Goal: Navigation & Orientation: Find specific page/section

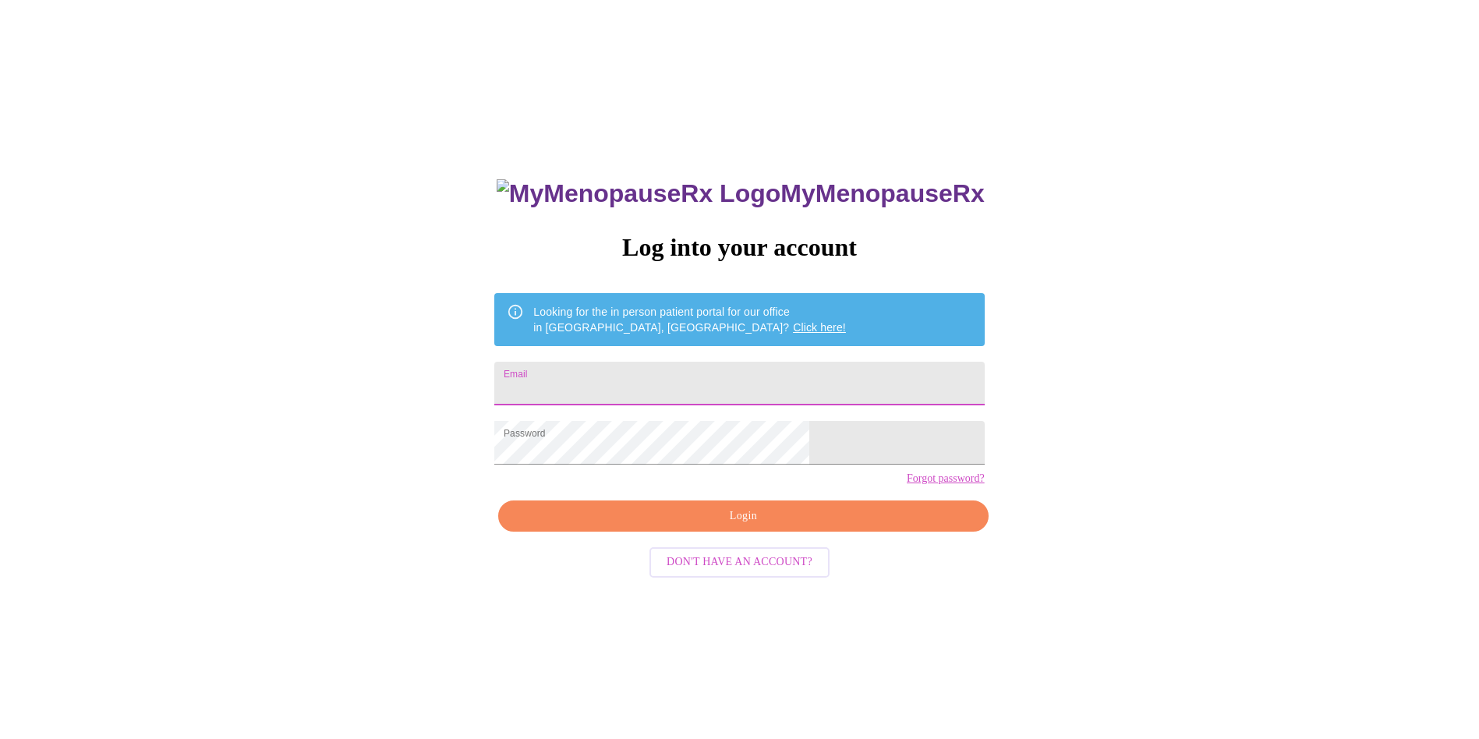
click at [751, 379] on input "Email" at bounding box center [738, 384] width 489 height 44
type input "[EMAIL_ADDRESS][DOMAIN_NAME]"
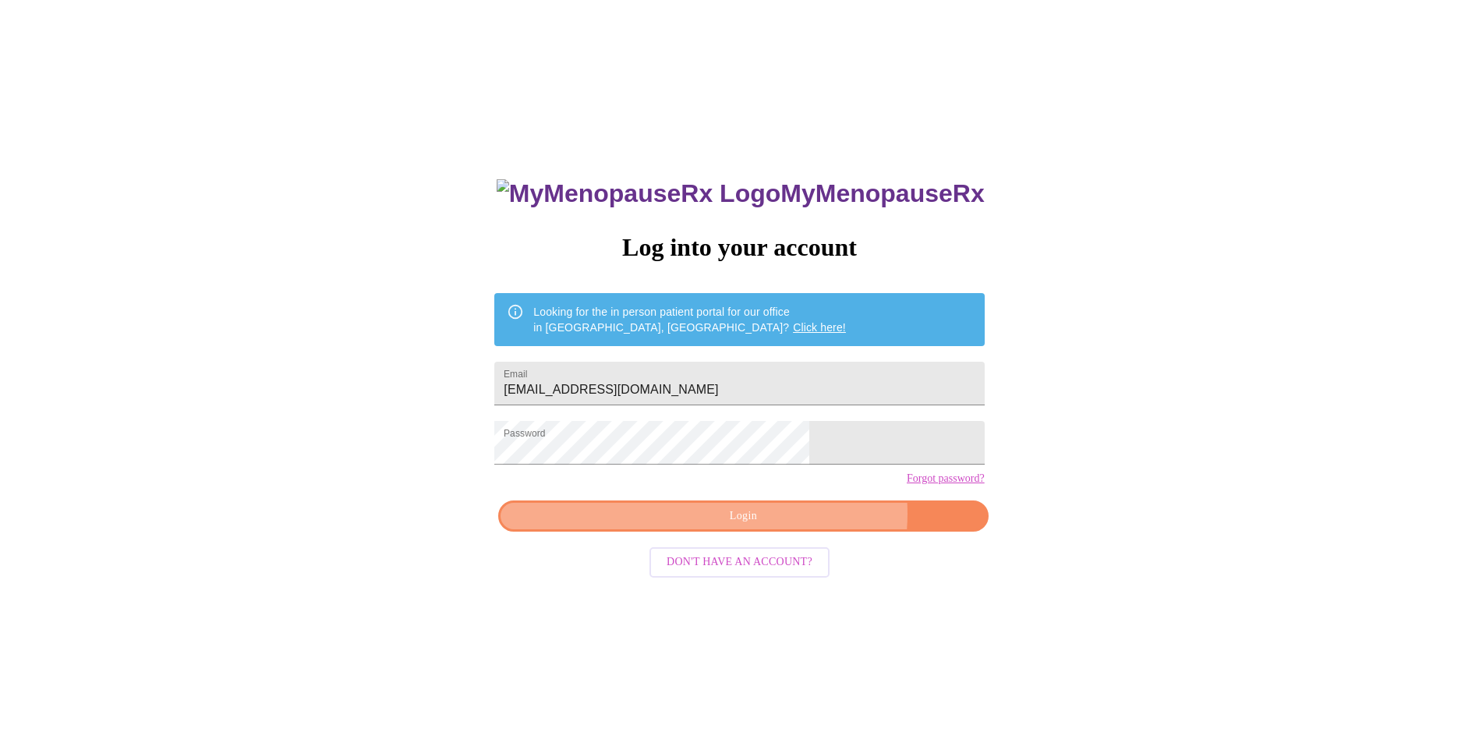
click at [791, 526] on span "Login" at bounding box center [743, 516] width 454 height 19
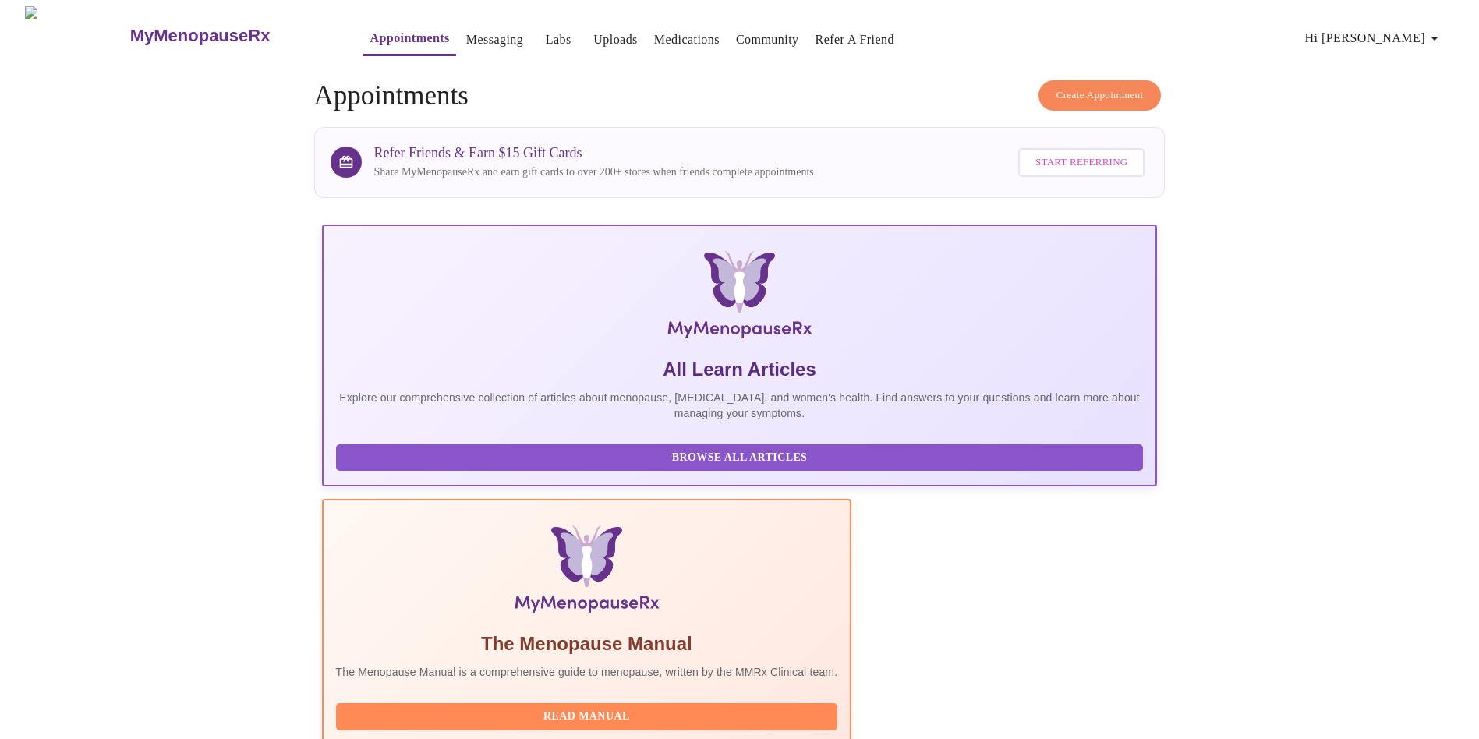
click at [1406, 33] on span "Hi [PERSON_NAME]" at bounding box center [1374, 38] width 139 height 22
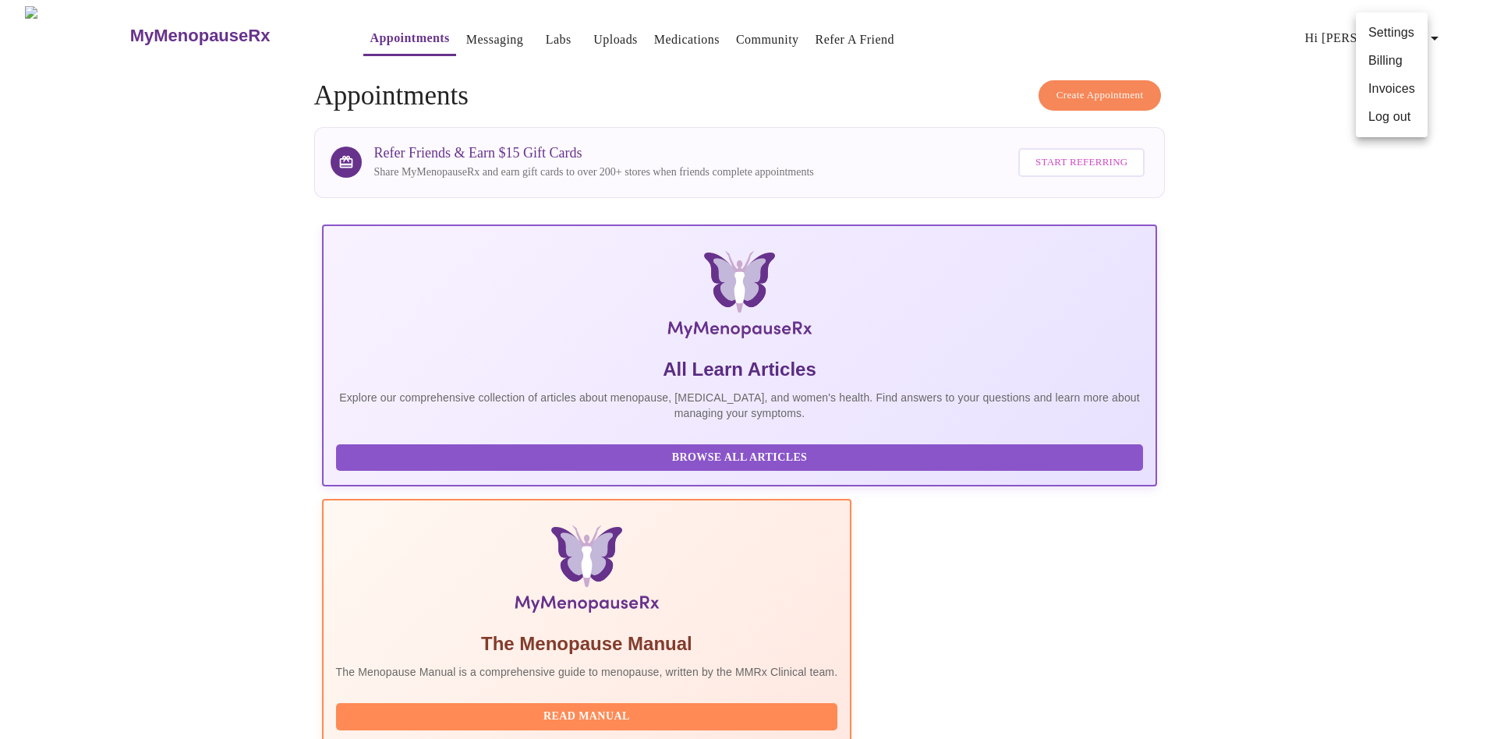
click at [1393, 69] on li "Billing" at bounding box center [1391, 61] width 72 height 28
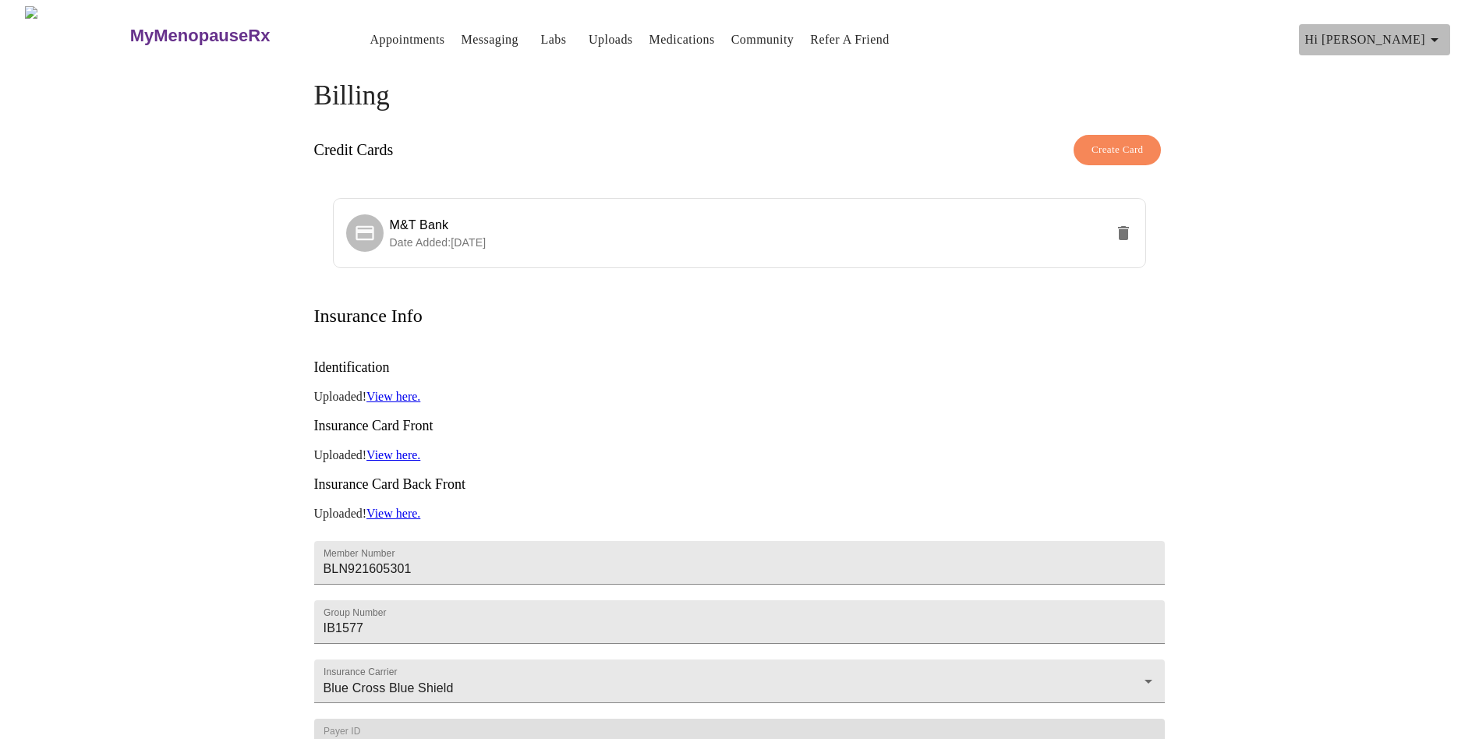
click at [1414, 34] on span "Hi [PERSON_NAME]" at bounding box center [1374, 40] width 139 height 22
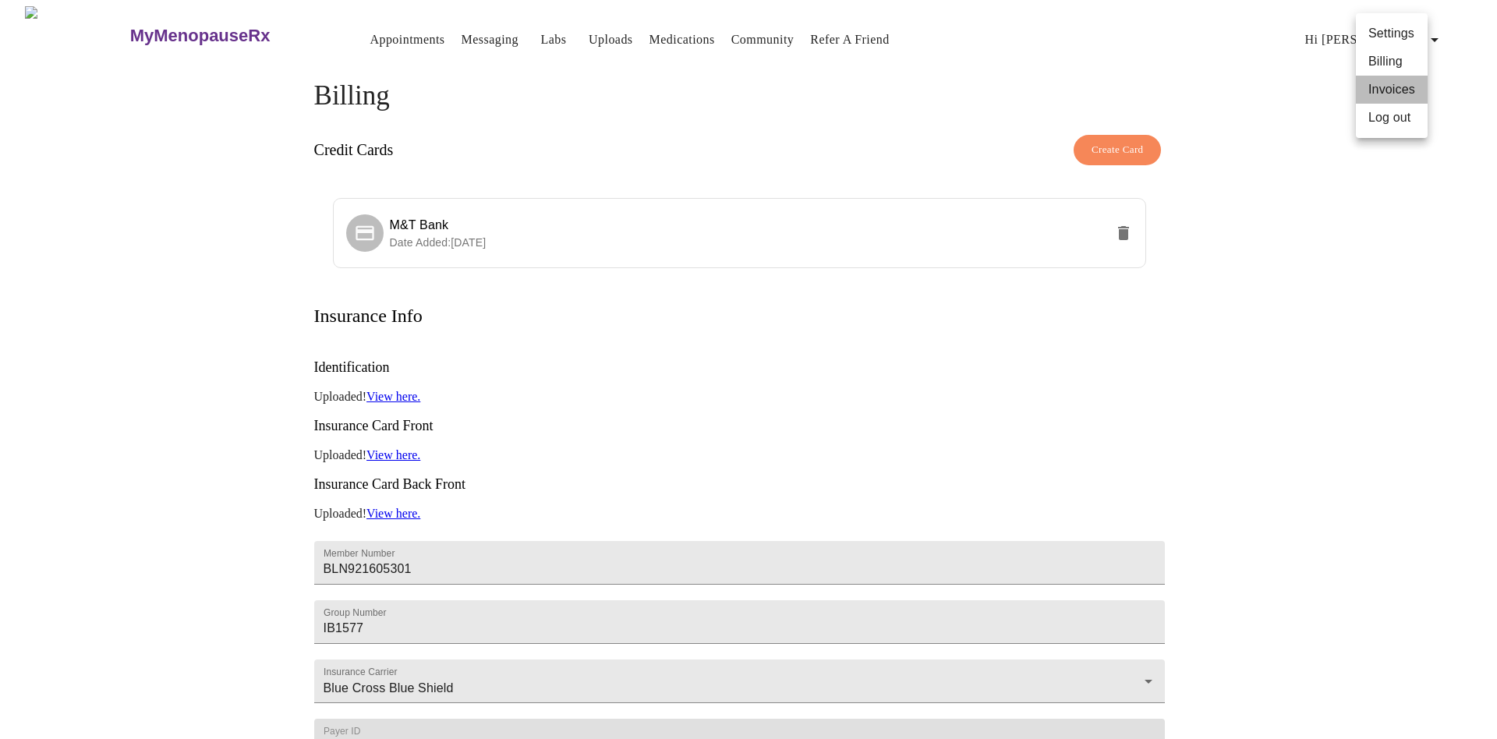
click at [1405, 82] on li "Invoices" at bounding box center [1391, 90] width 72 height 28
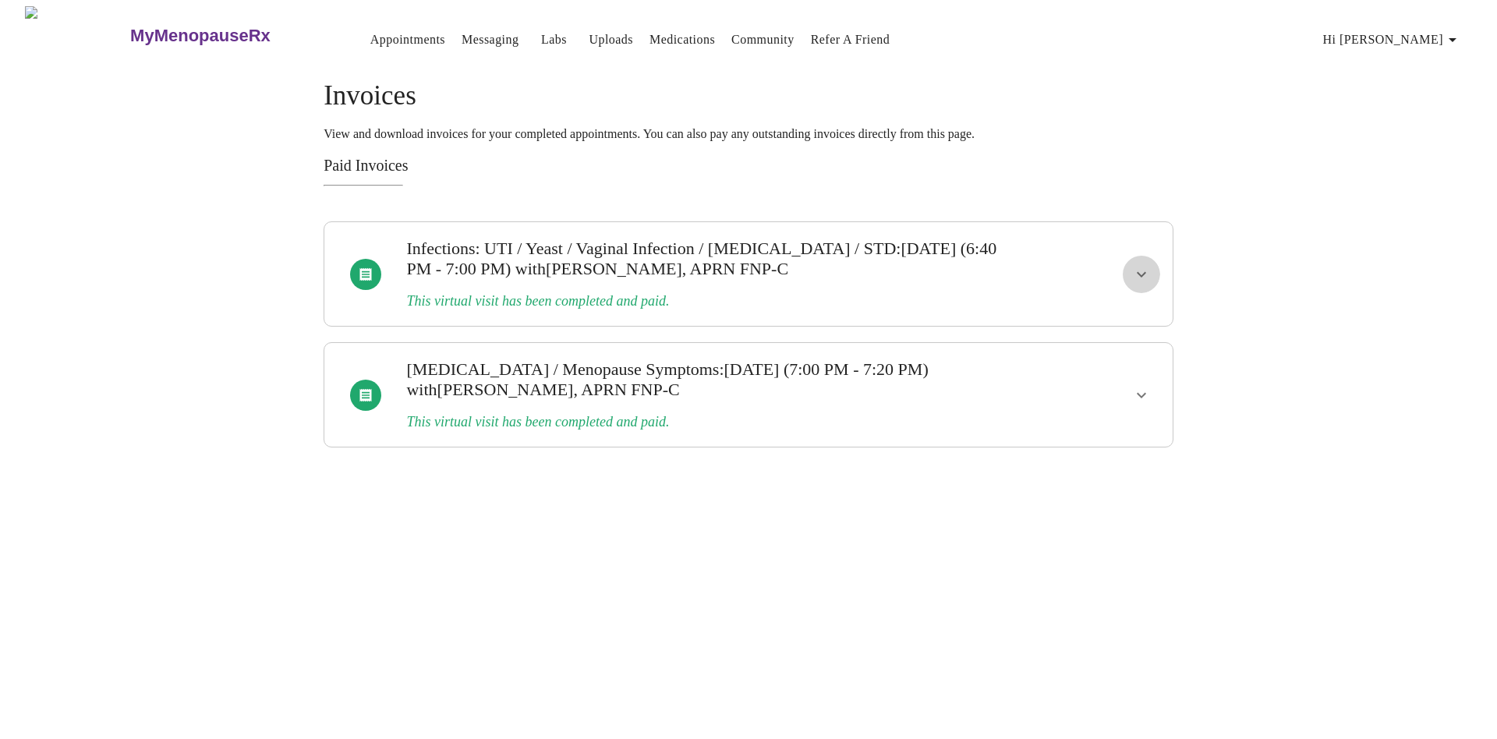
click at [1148, 265] on icon "show more" at bounding box center [1141, 274] width 19 height 19
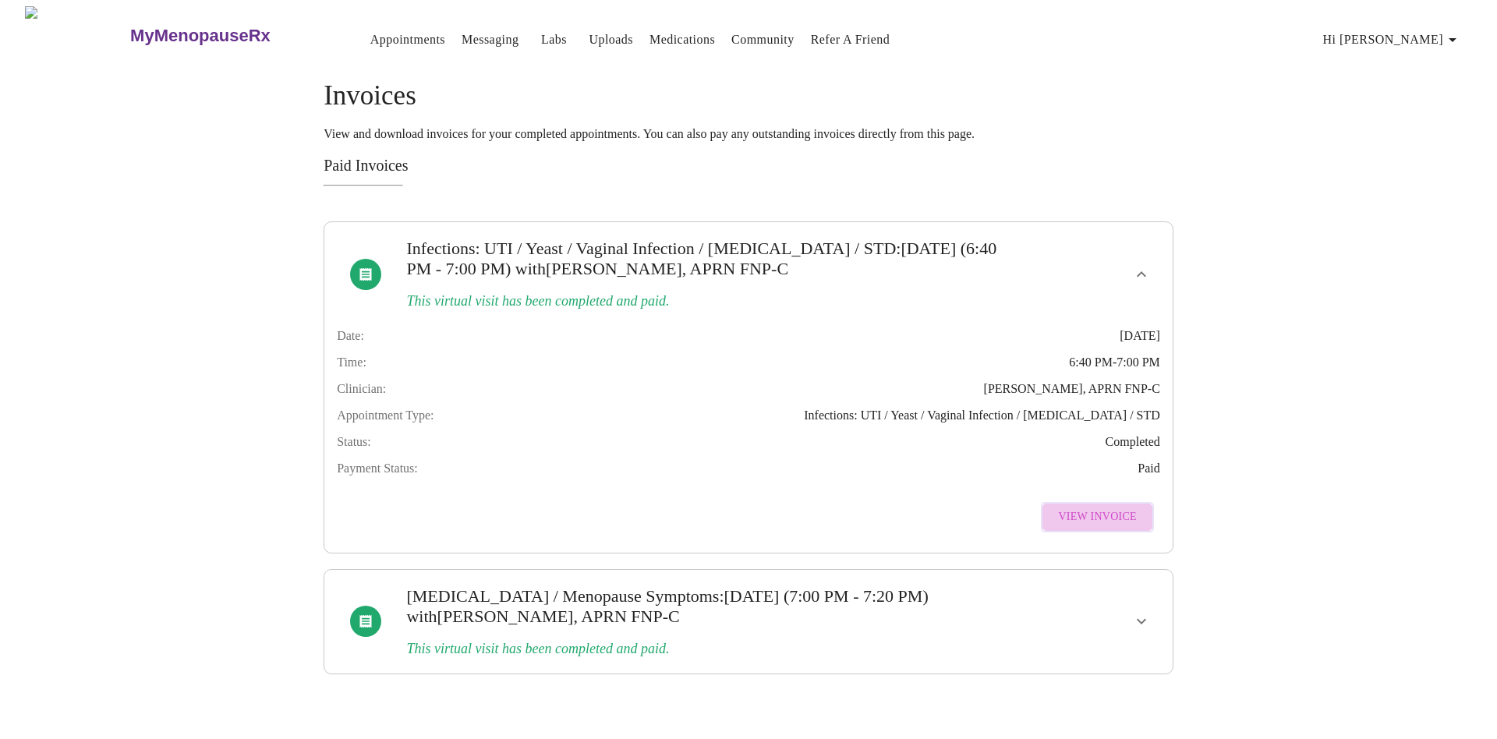
click at [1126, 527] on span "View Invoice" at bounding box center [1097, 516] width 78 height 19
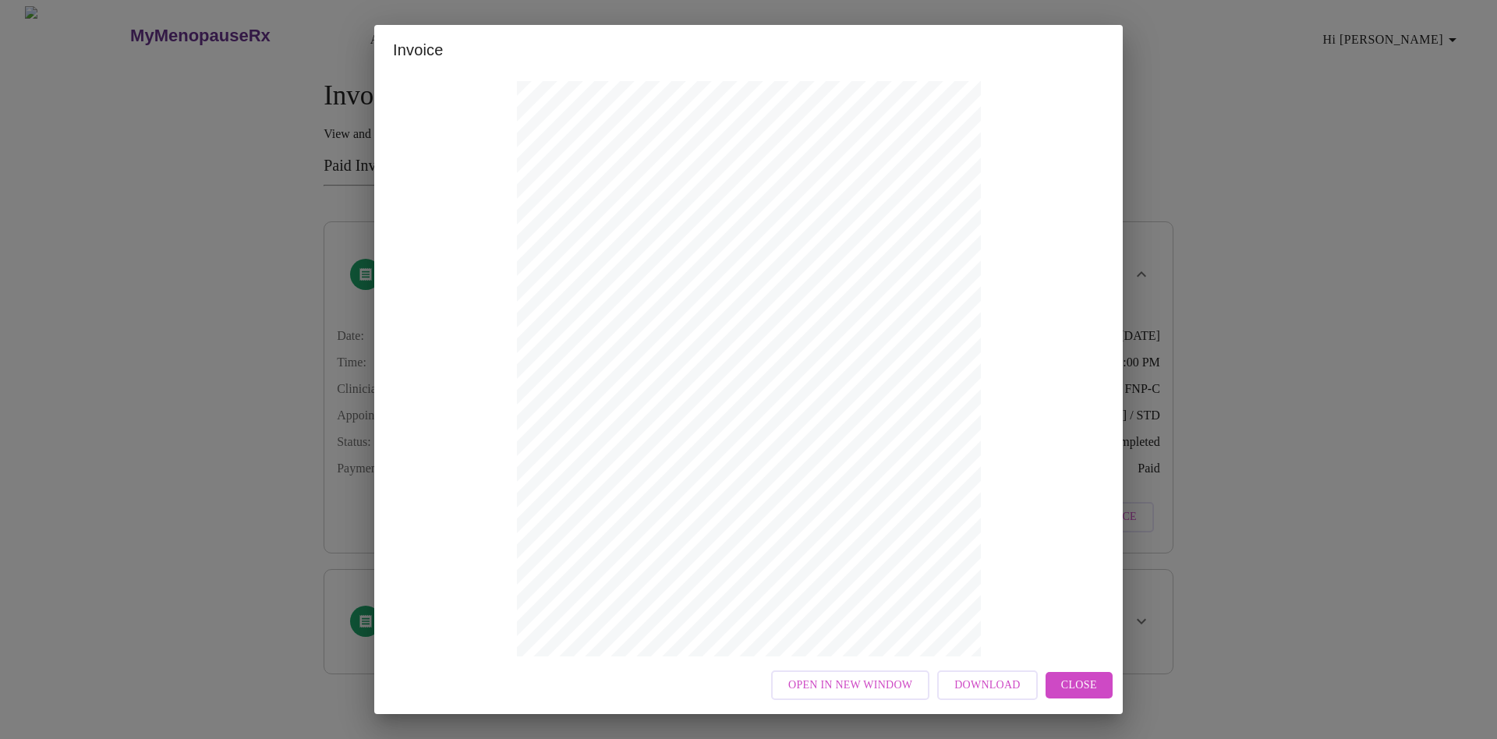
scroll to position [10, 0]
click at [1295, 407] on div "Invoice Appointment Receipt Appointment Number: 21358 Status: paid Date of Serv…" at bounding box center [748, 369] width 1497 height 739
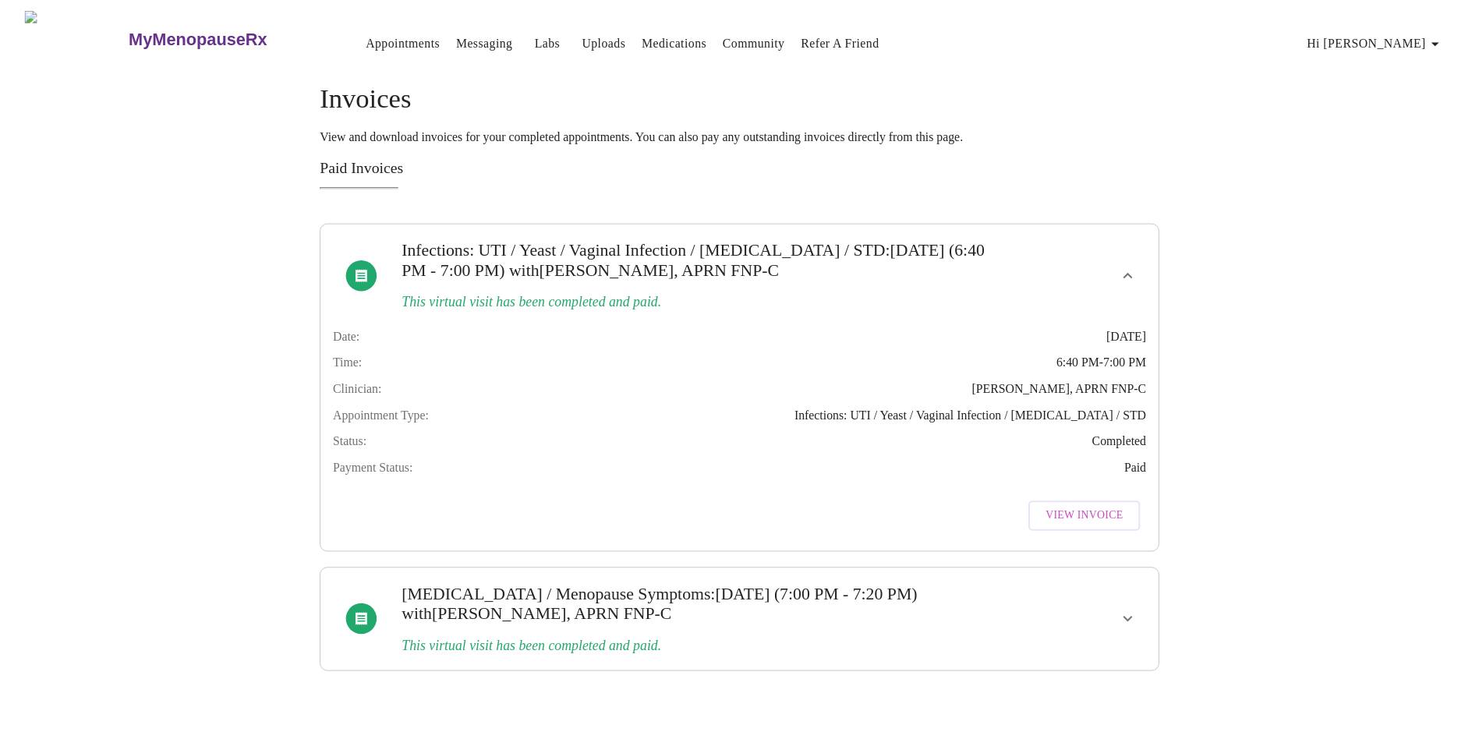
scroll to position [0, 0]
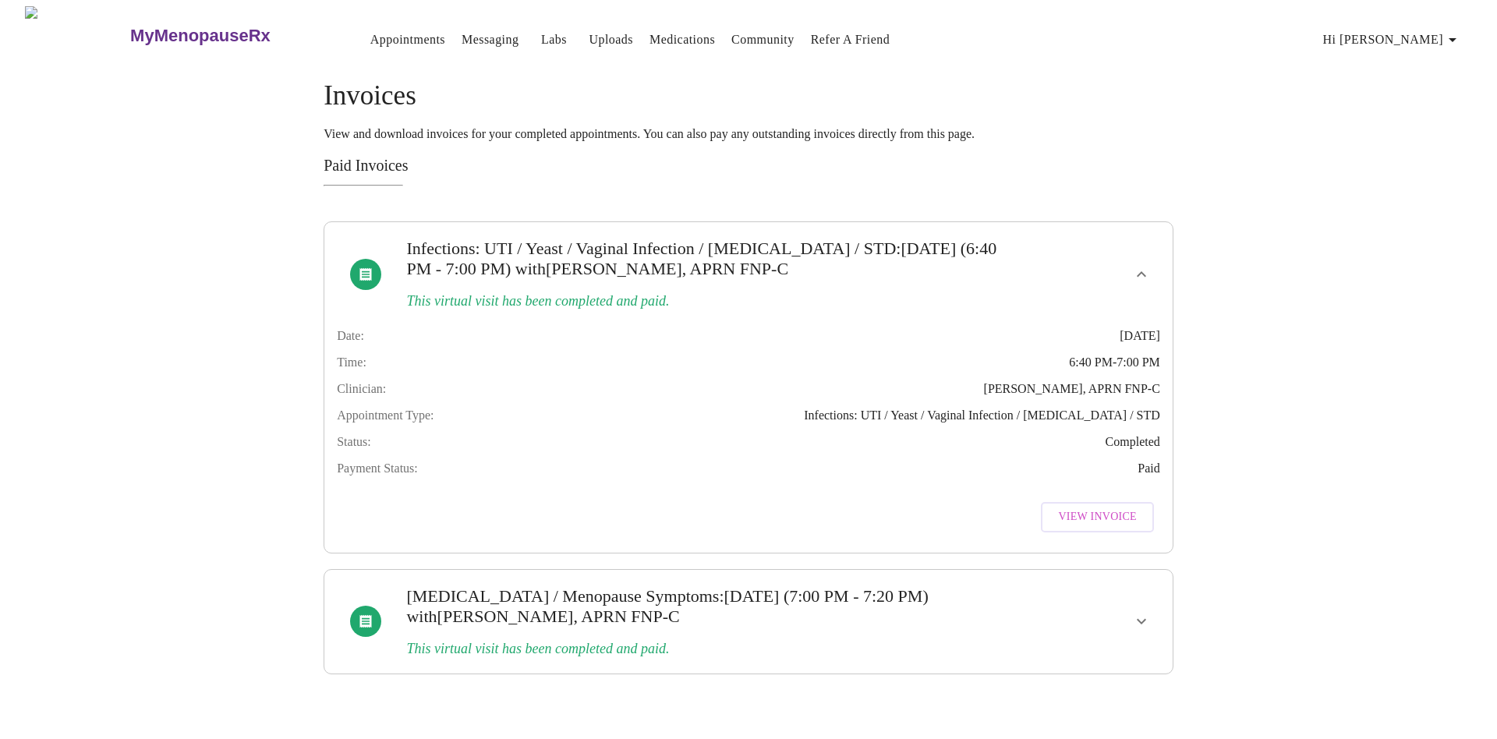
click at [1383, 29] on span "Hi [PERSON_NAME]" at bounding box center [1392, 40] width 139 height 22
click at [1391, 83] on li "Invoices" at bounding box center [1409, 90] width 72 height 28
click at [1394, 40] on span "Hi [PERSON_NAME]" at bounding box center [1392, 40] width 139 height 22
click at [1395, 62] on li "Billing" at bounding box center [1409, 62] width 72 height 28
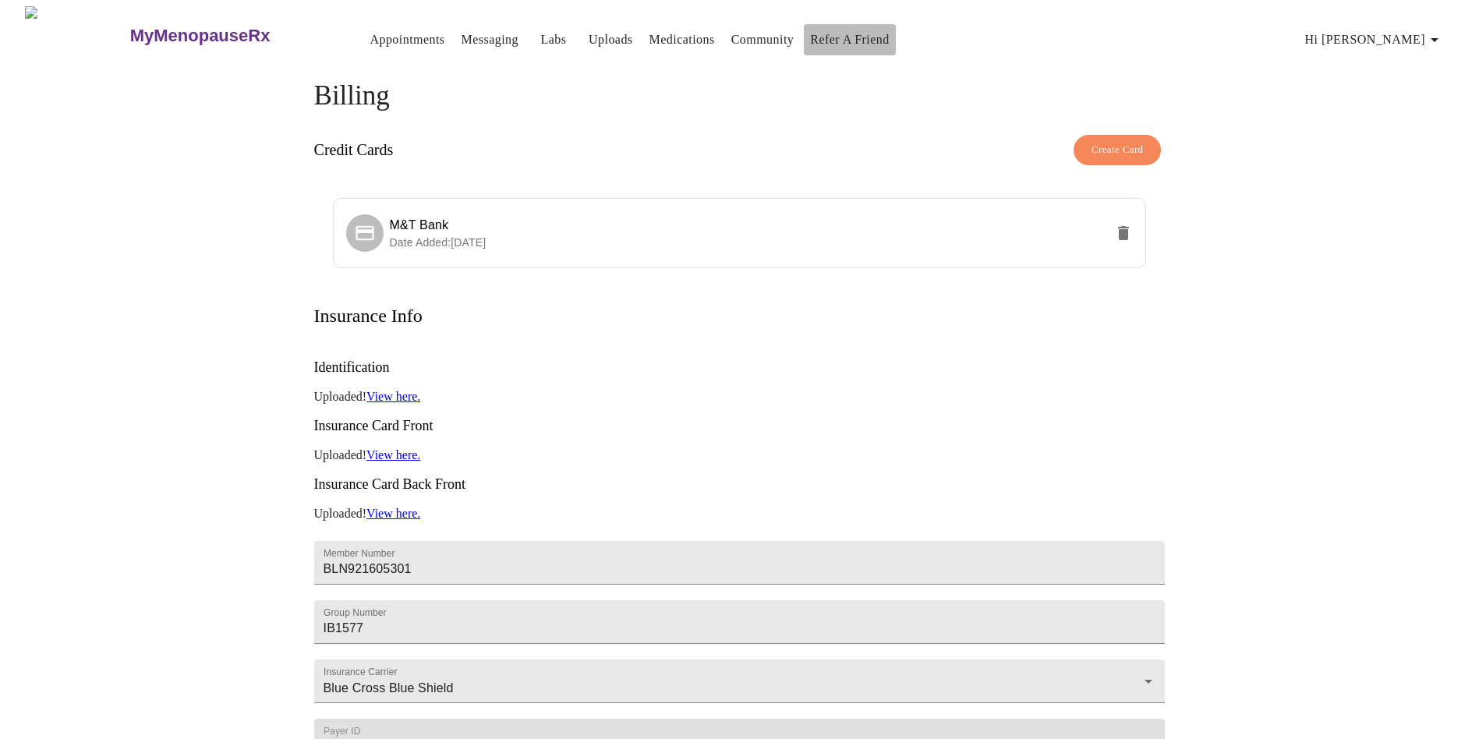
click at [835, 29] on link "Refer a Friend" at bounding box center [850, 40] width 80 height 22
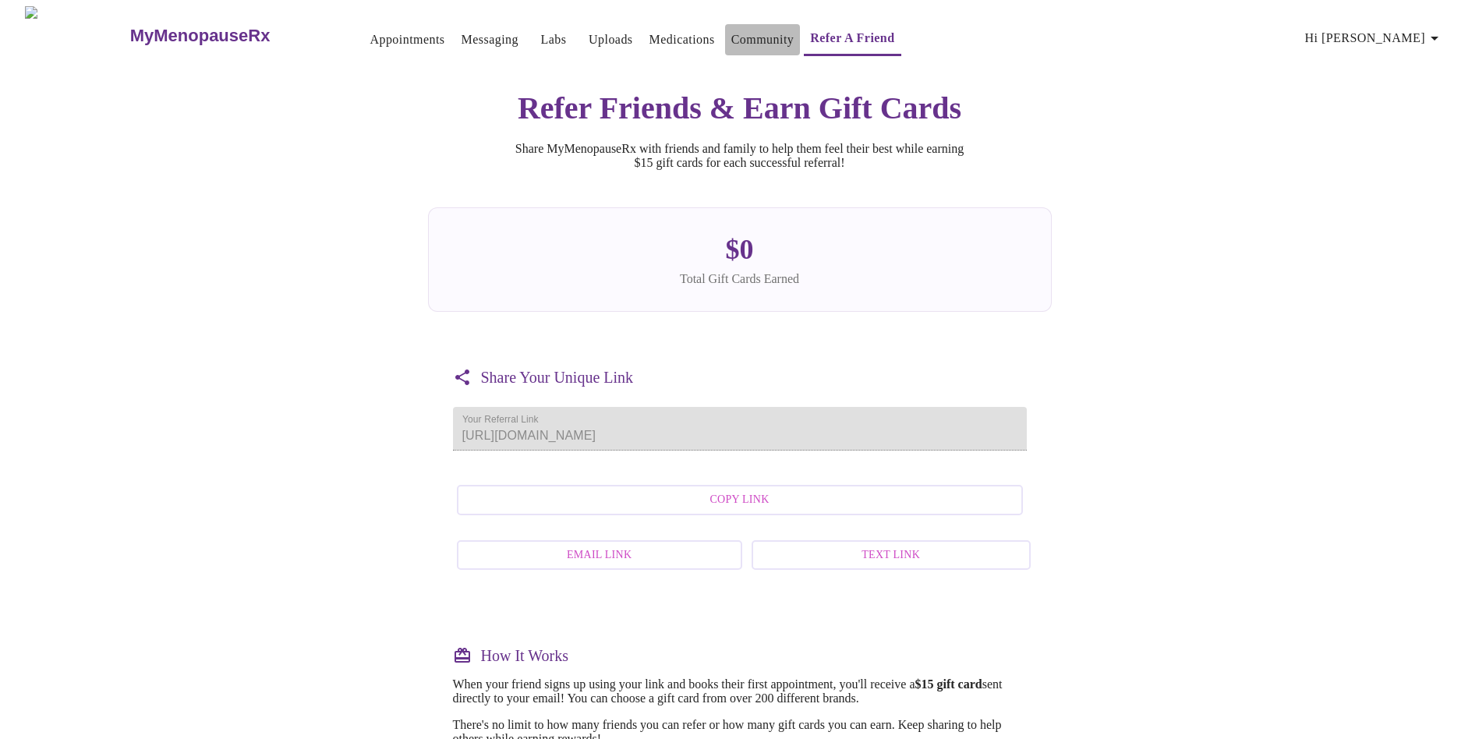
click at [752, 41] on link "Community" at bounding box center [762, 40] width 63 height 22
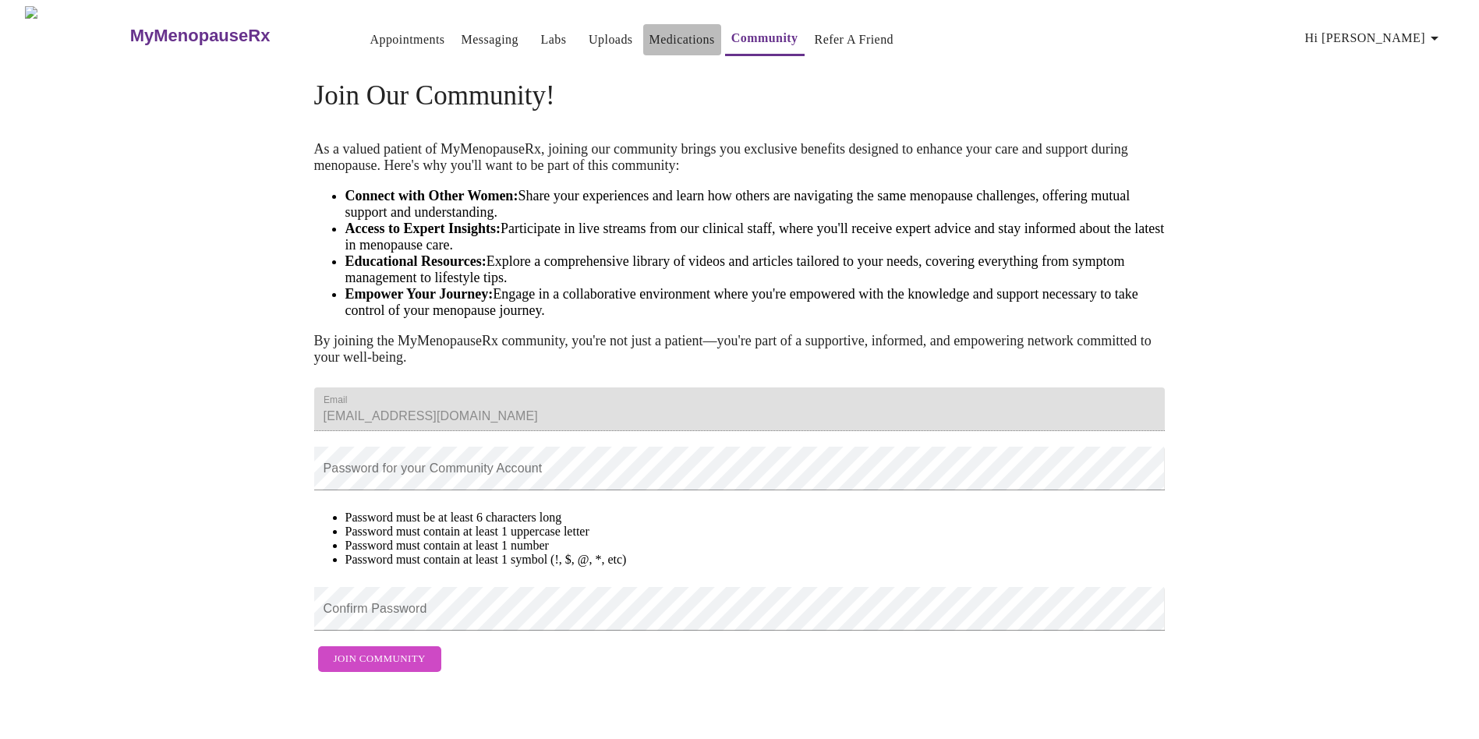
click at [649, 34] on link "Medications" at bounding box center [681, 40] width 65 height 22
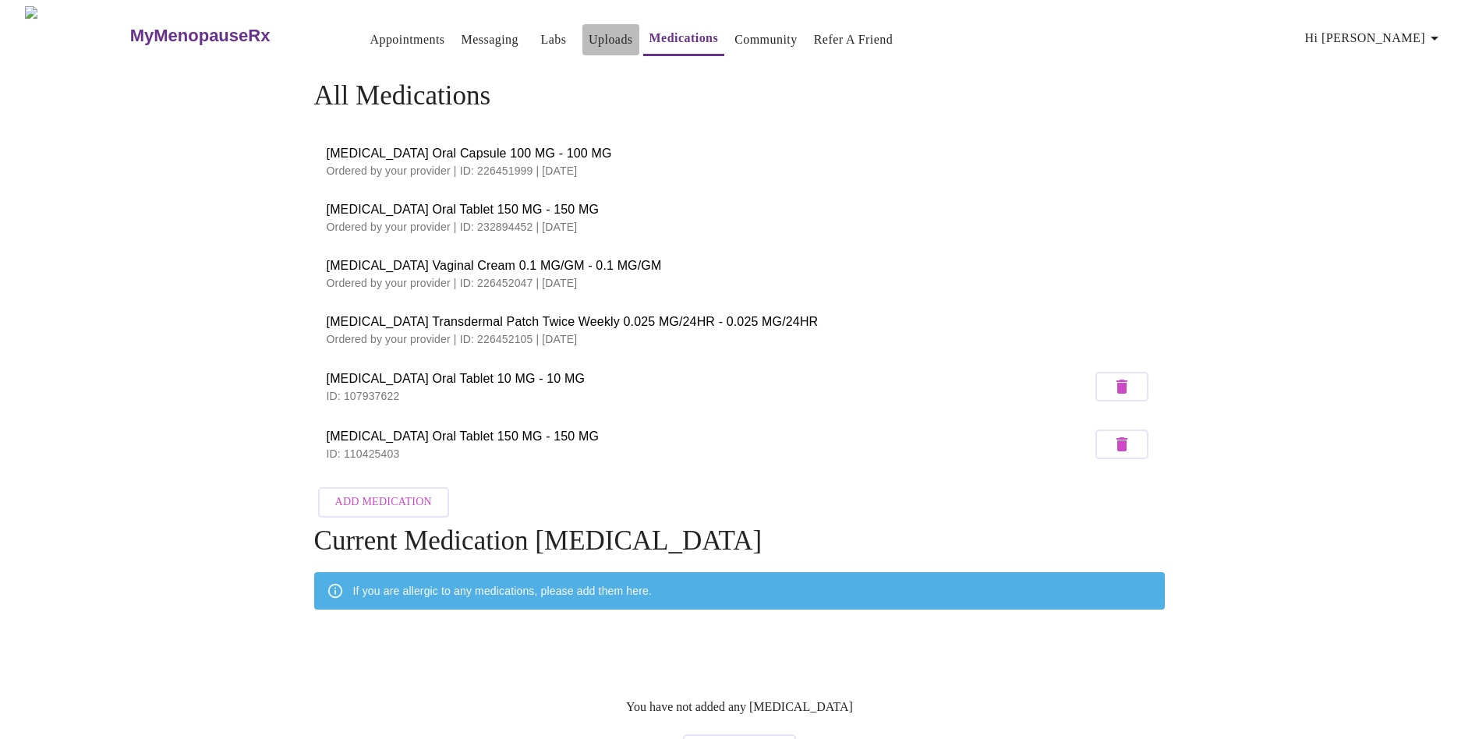
click at [588, 34] on link "Uploads" at bounding box center [610, 40] width 44 height 22
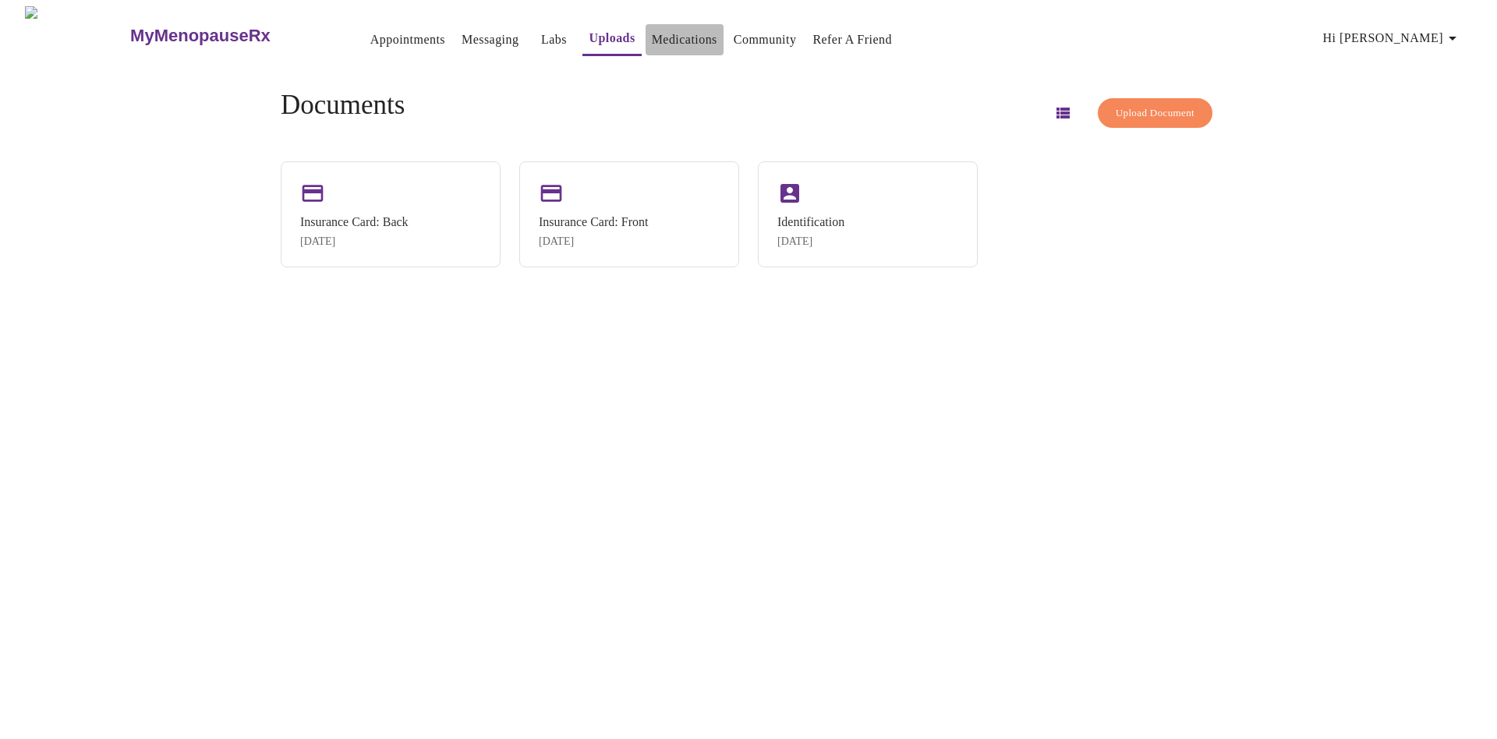
click at [652, 32] on link "Medications" at bounding box center [684, 40] width 65 height 22
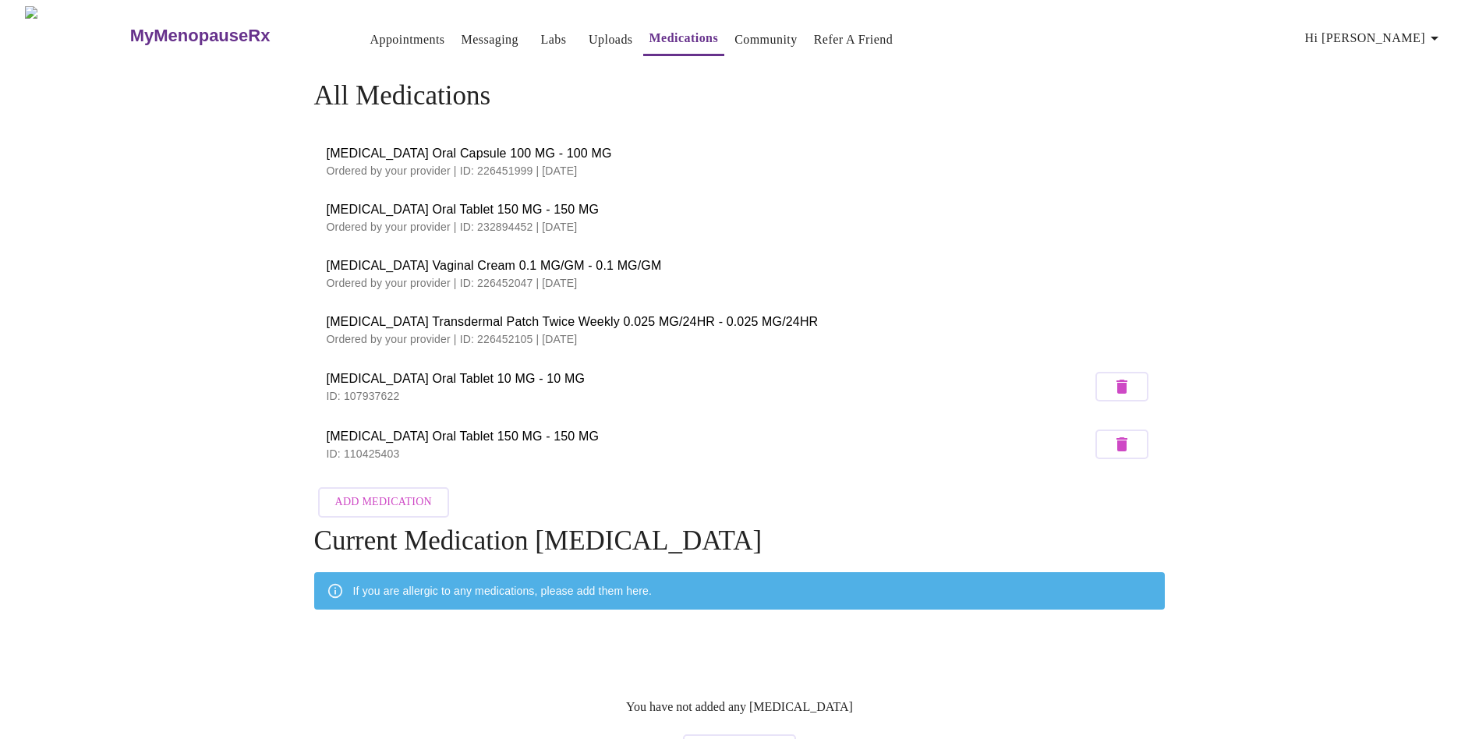
click at [588, 33] on link "Uploads" at bounding box center [610, 40] width 44 height 22
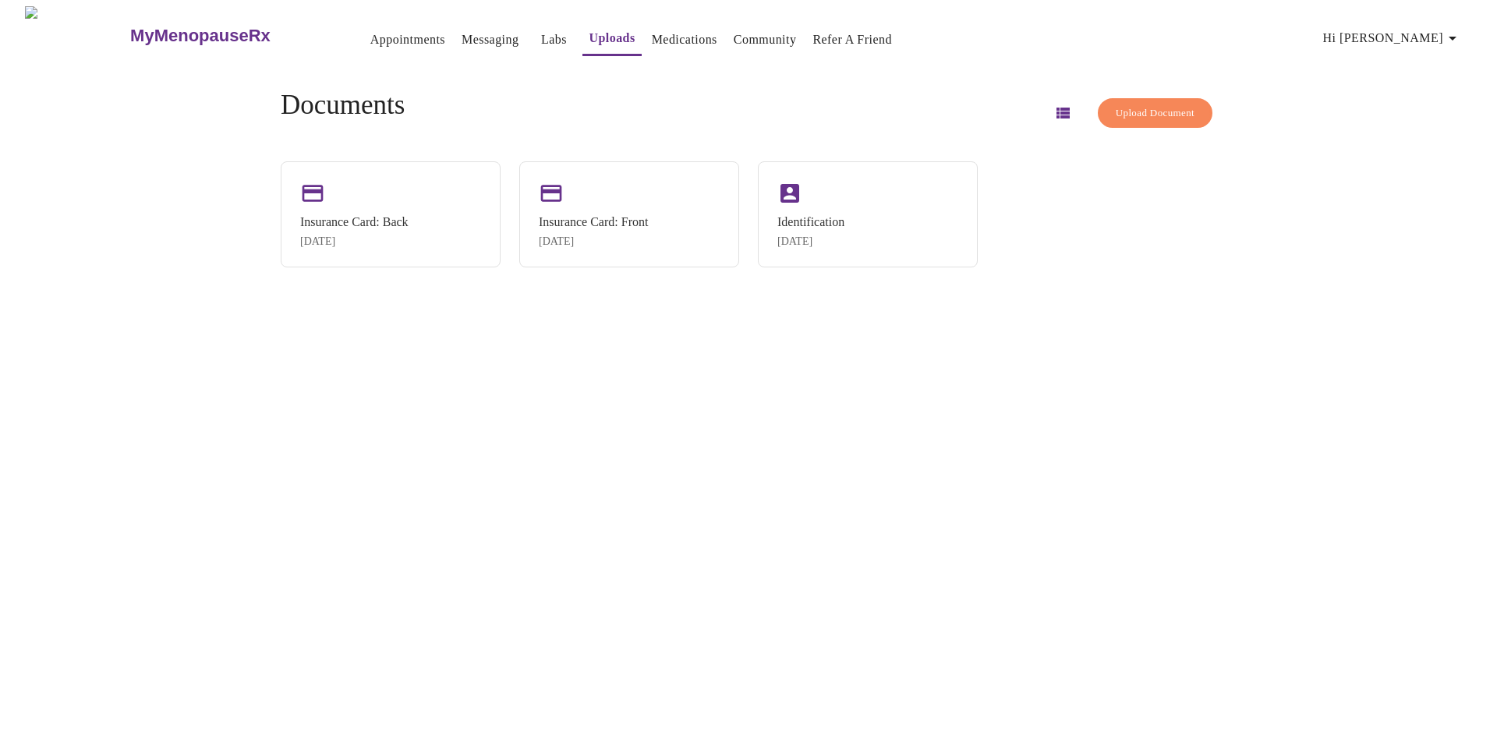
click at [541, 29] on link "Labs" at bounding box center [554, 40] width 26 height 22
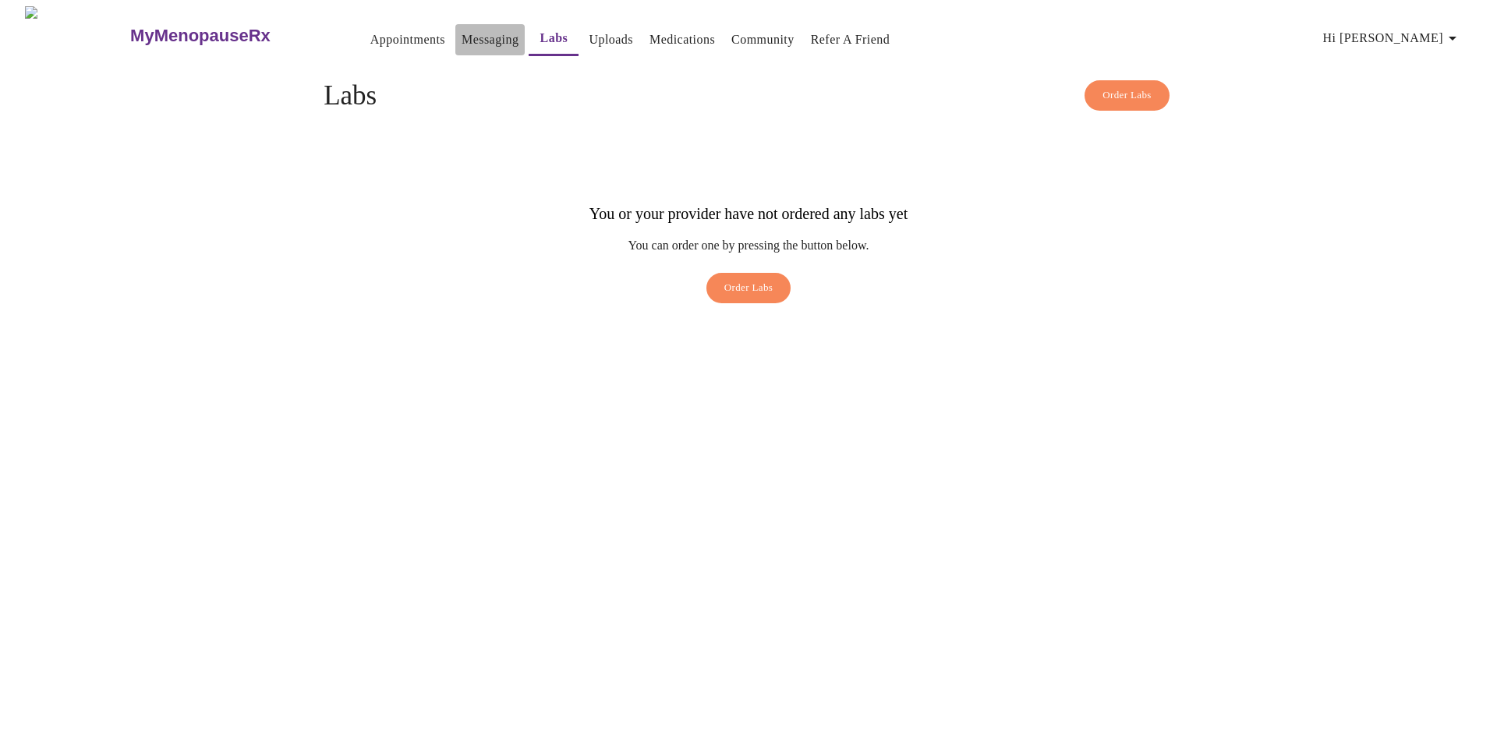
click at [461, 36] on link "Messaging" at bounding box center [489, 40] width 57 height 22
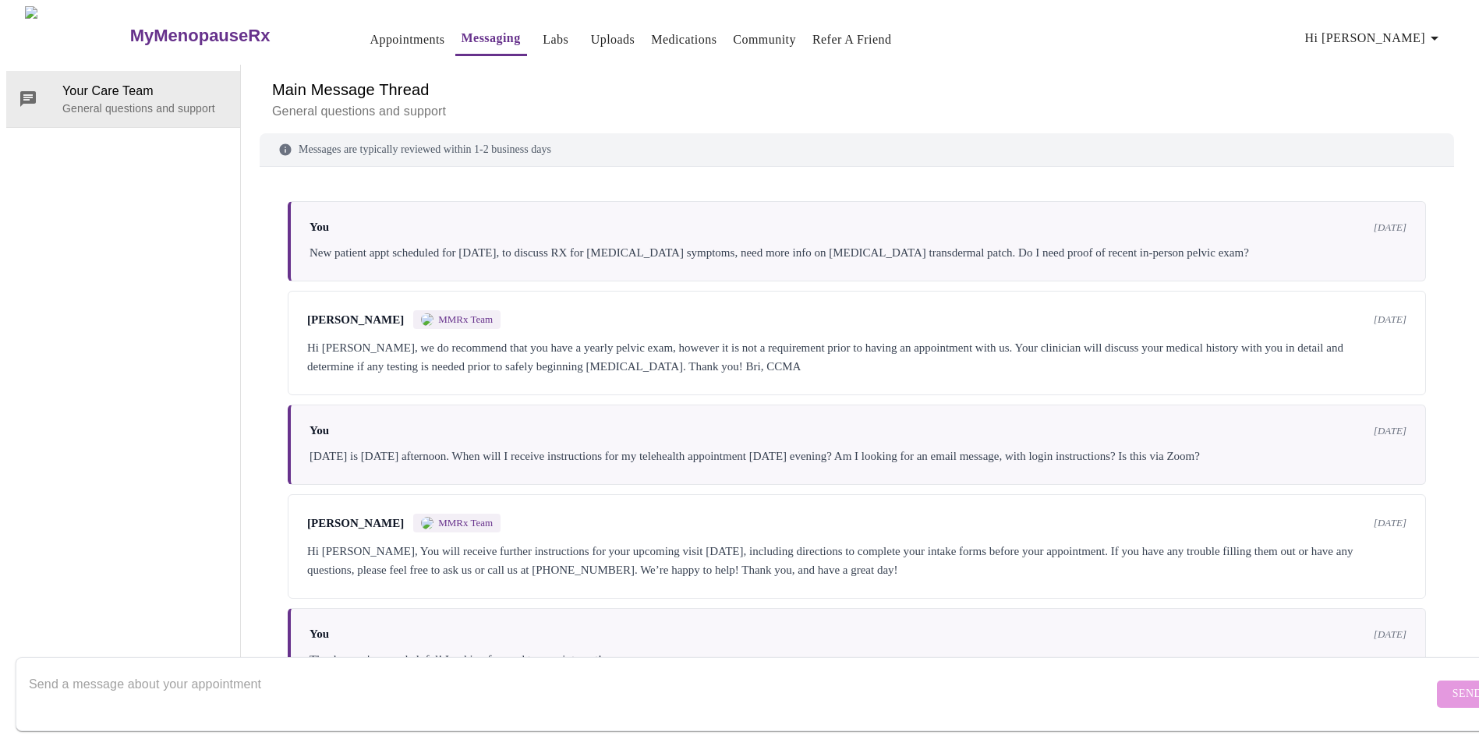
click at [381, 30] on link "Appointments" at bounding box center [406, 40] width 75 height 22
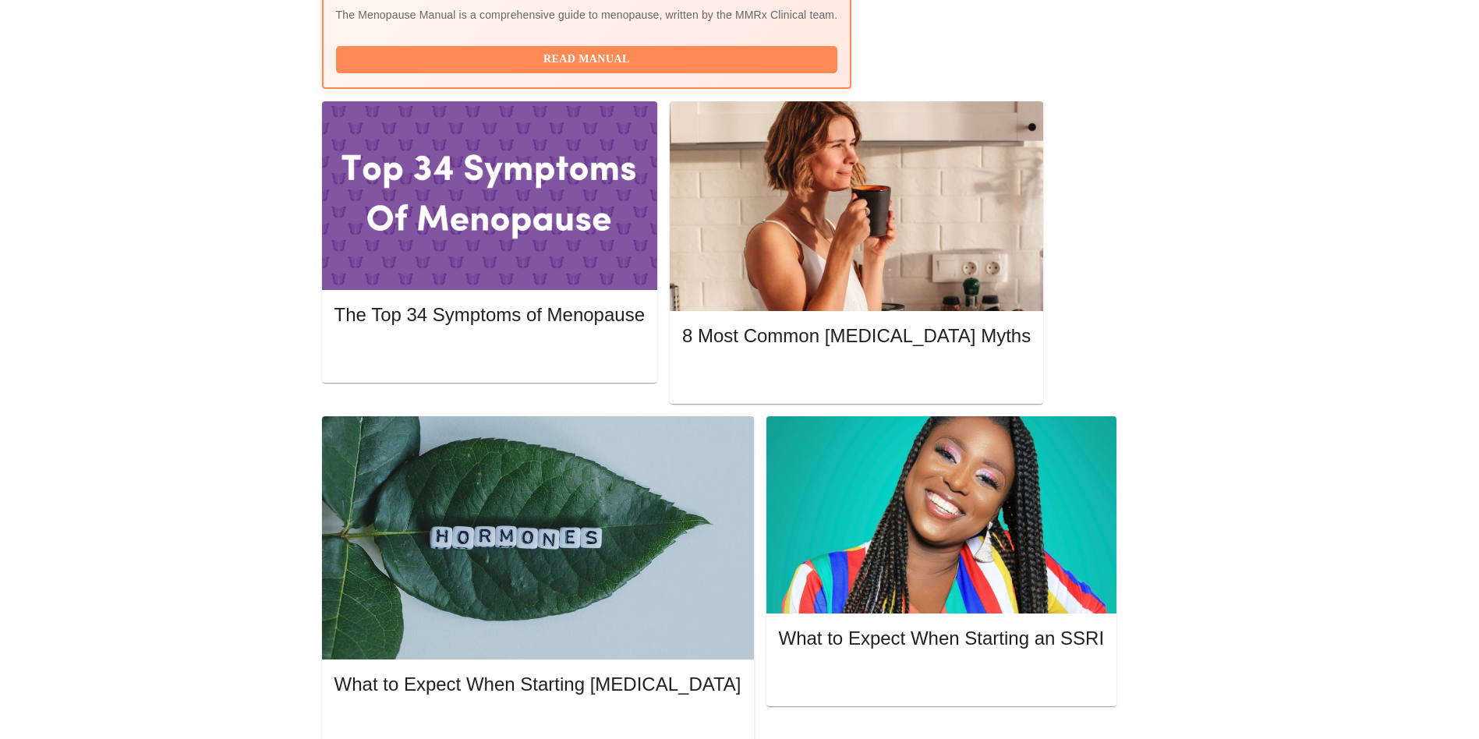
scroll to position [797, 0]
